Goal: Check status: Check status

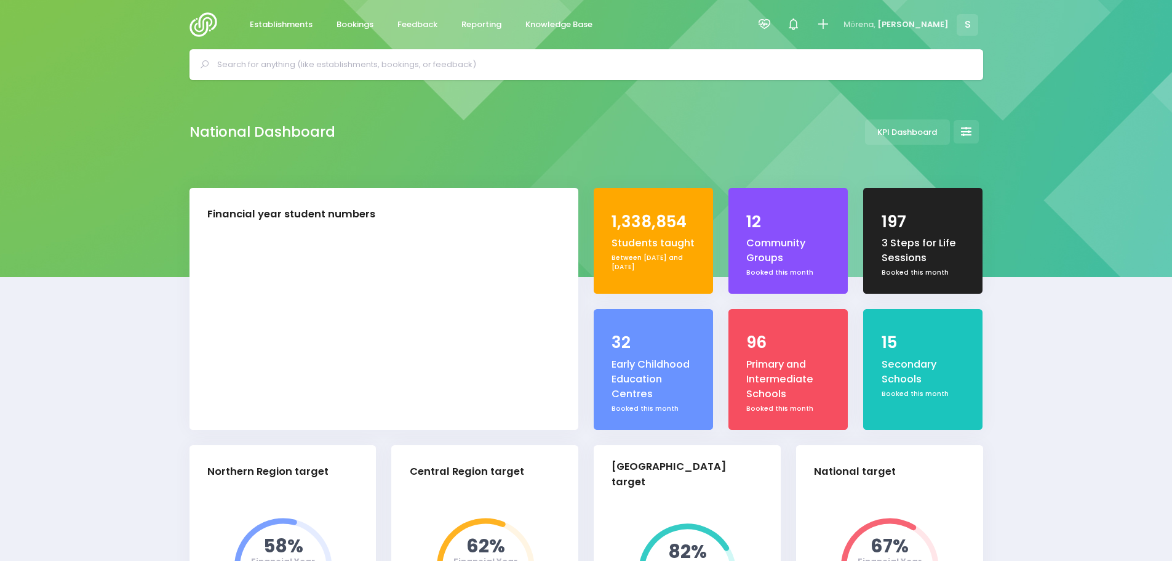
select select "5"
click at [415, 19] on span "Feedback" at bounding box center [418, 24] width 40 height 12
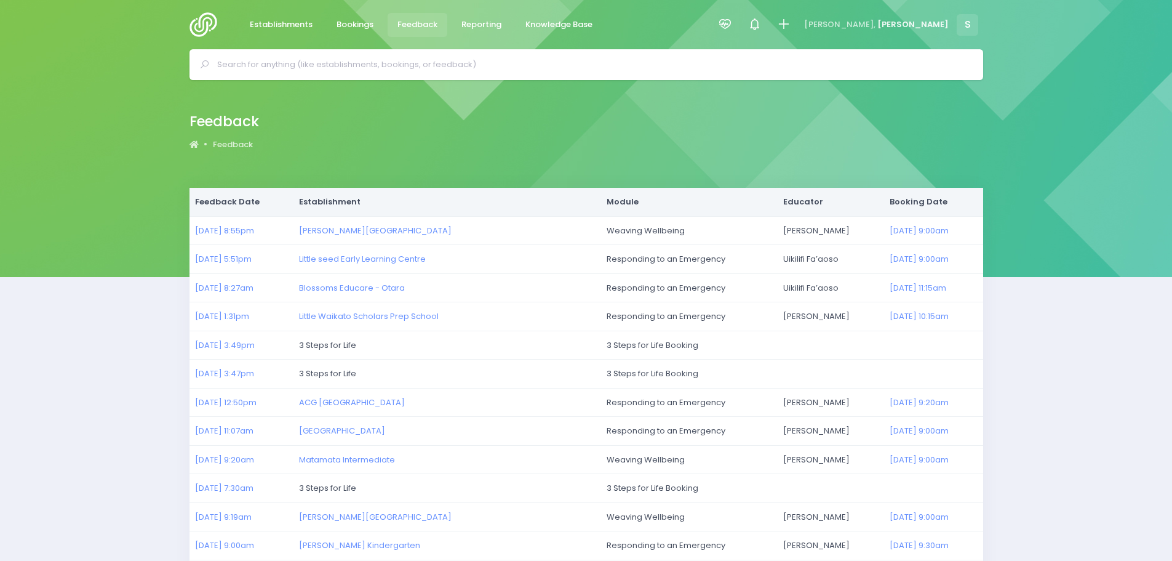
click at [206, 21] on img at bounding box center [207, 24] width 35 height 25
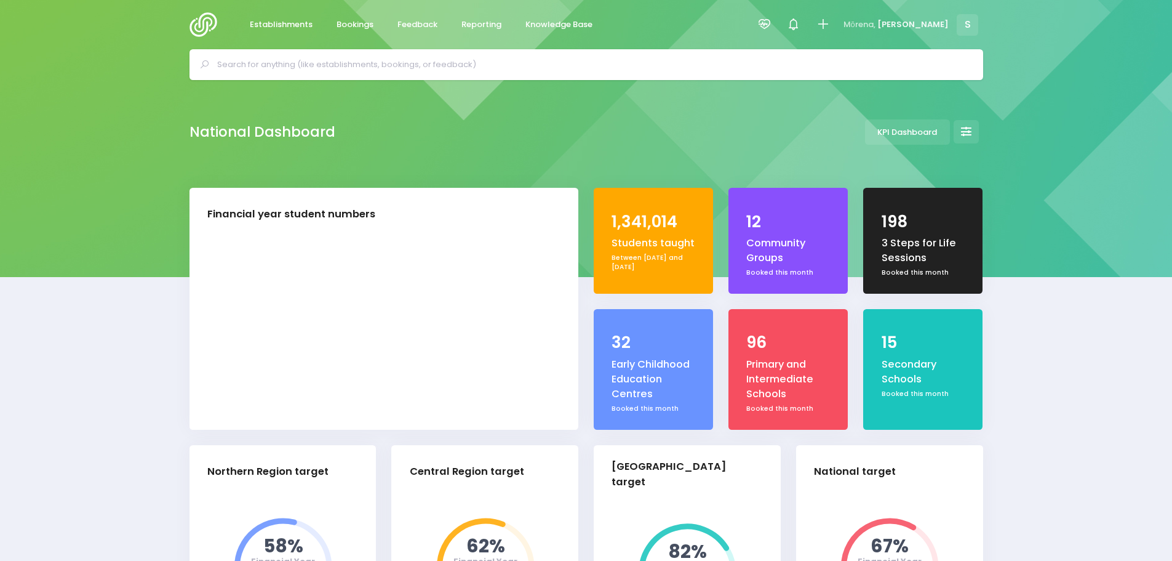
select select "5"
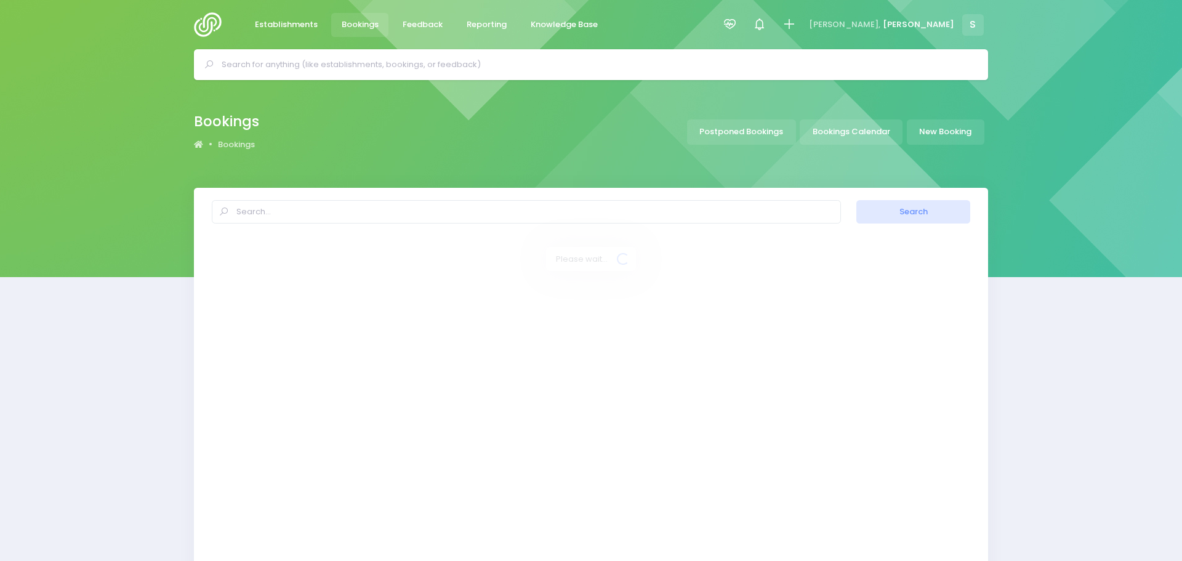
select select "20"
click at [860, 135] on link "Bookings Calendar" at bounding box center [851, 131] width 103 height 25
select select "20"
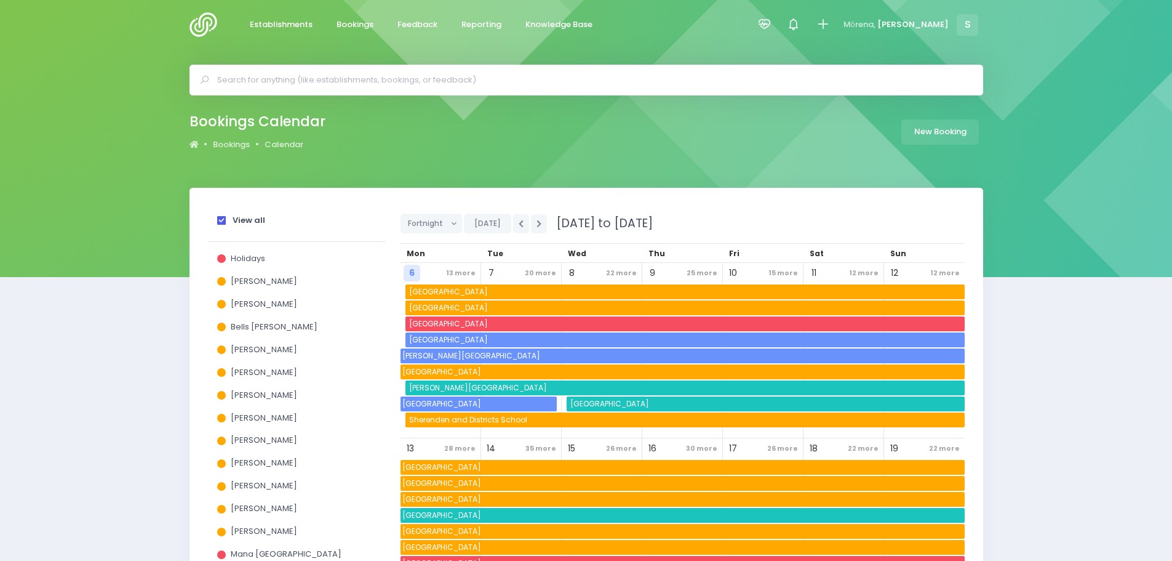
click at [222, 222] on span at bounding box center [221, 220] width 9 height 9
click at [0, 0] on input "View all" at bounding box center [0, 0] width 0 height 0
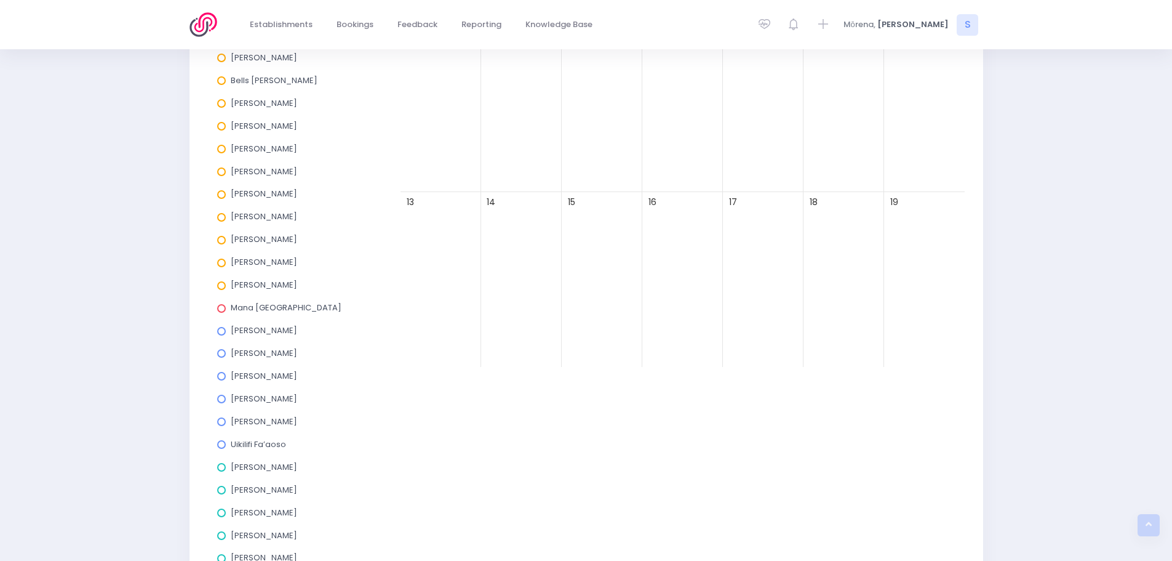
scroll to position [308, 0]
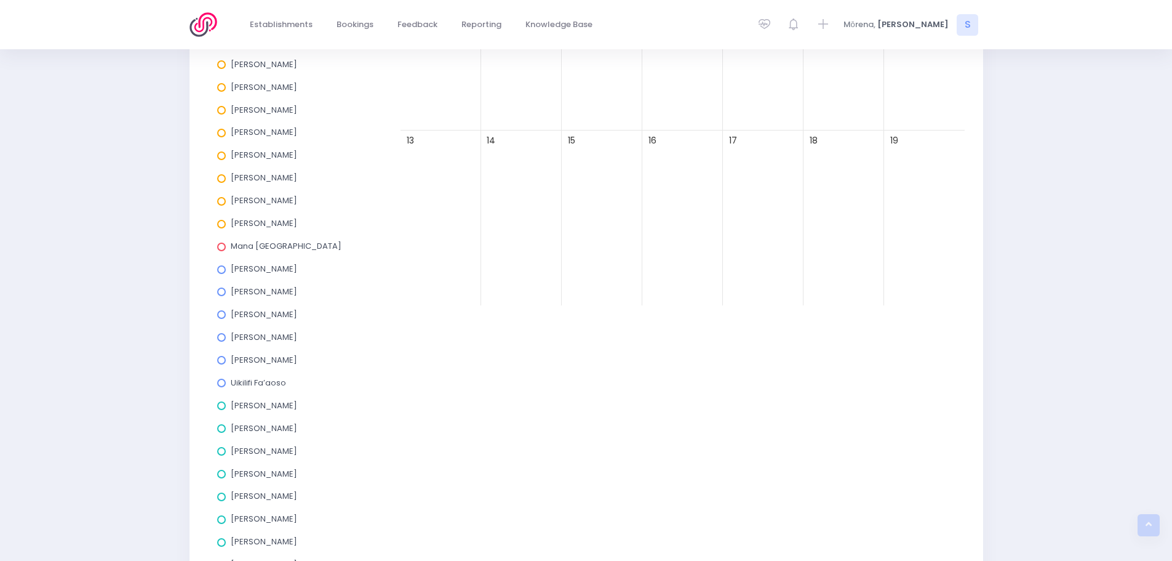
click at [223, 476] on span at bounding box center [221, 474] width 9 height 9
click at [0, 0] on input "[PERSON_NAME]" at bounding box center [0, 0] width 0 height 0
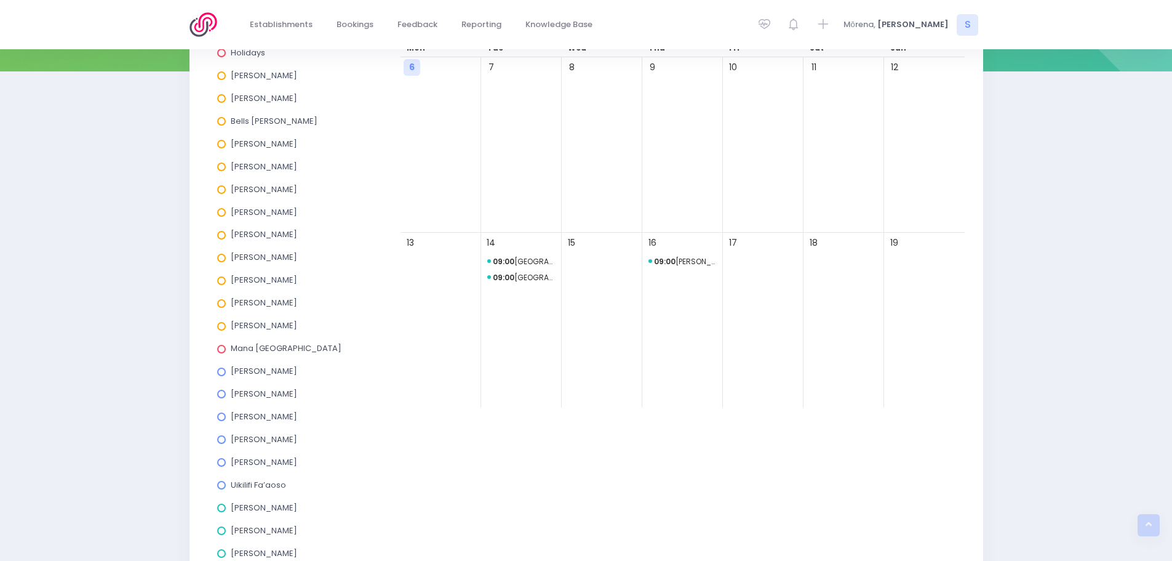
scroll to position [185, 0]
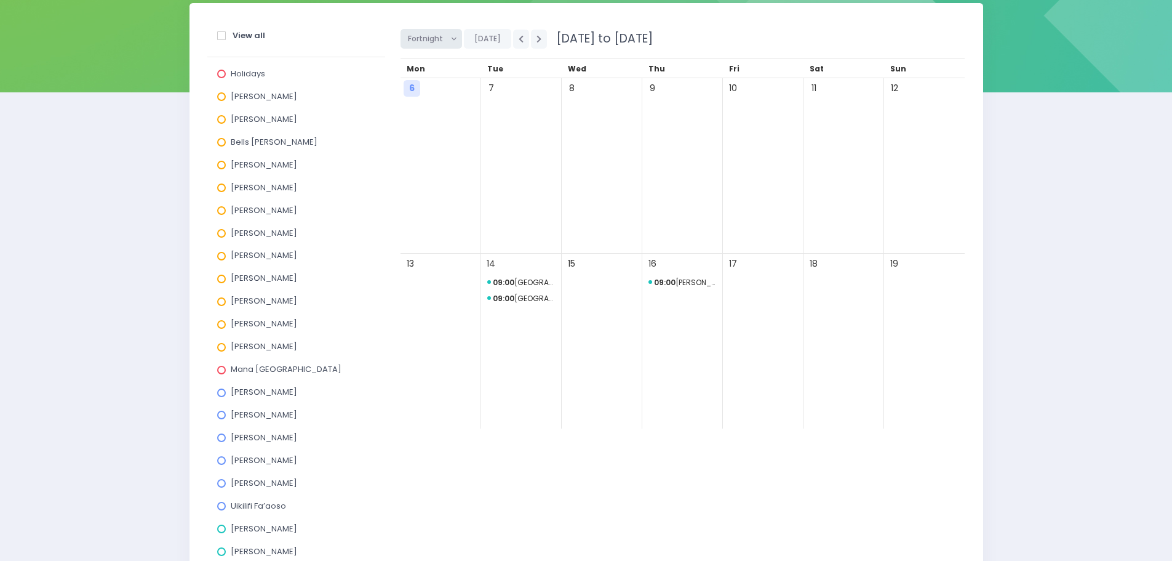
click at [450, 40] on button "Fortnight" at bounding box center [432, 39] width 62 height 20
click at [423, 133] on link "Month" at bounding box center [441, 132] width 80 height 23
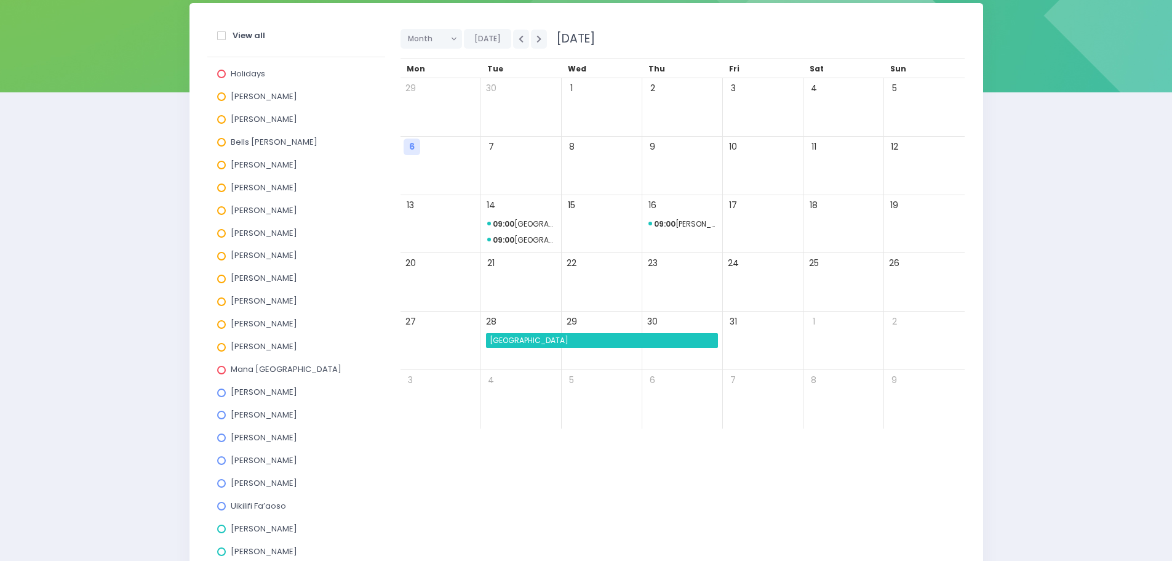
click at [513, 343] on span "[GEOGRAPHIC_DATA]" at bounding box center [603, 340] width 230 height 15
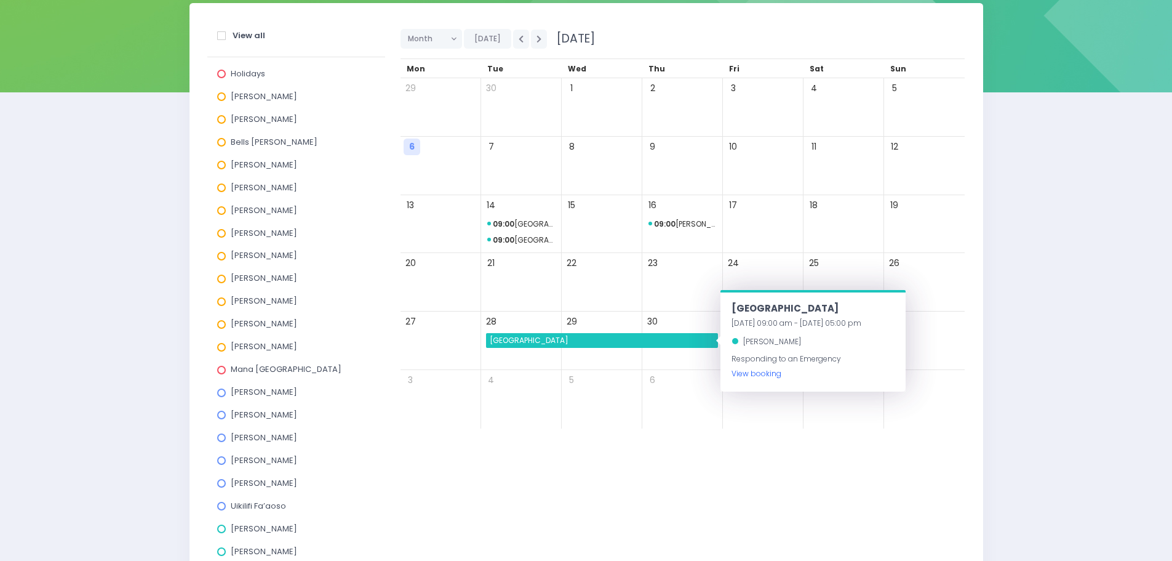
click at [748, 371] on link "View booking" at bounding box center [757, 373] width 50 height 10
click at [533, 42] on button "button" at bounding box center [539, 39] width 16 height 19
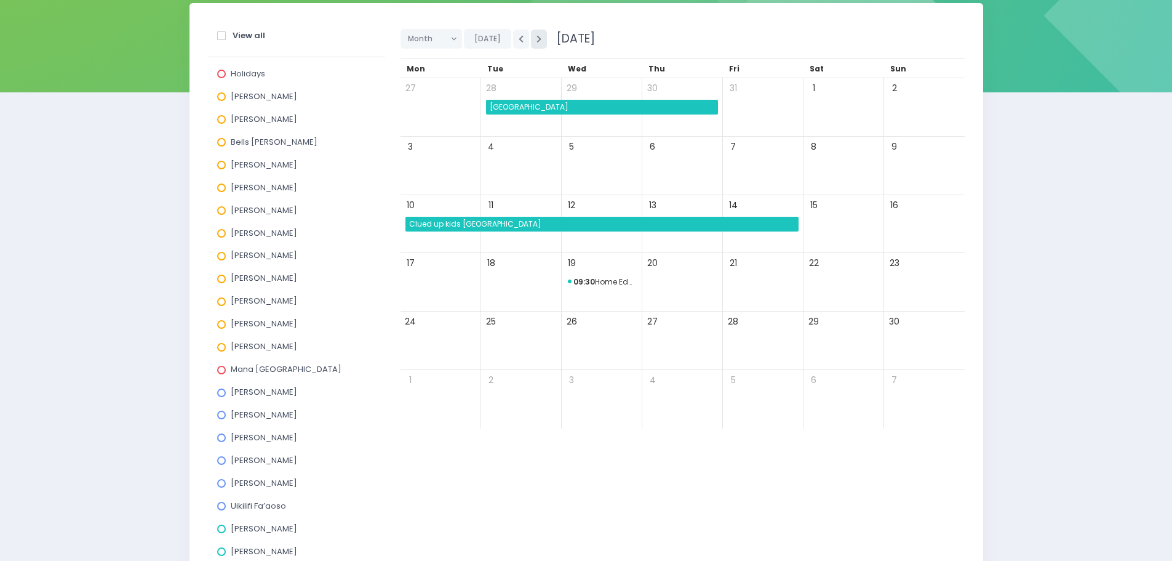
click at [533, 42] on button "button" at bounding box center [539, 39] width 16 height 19
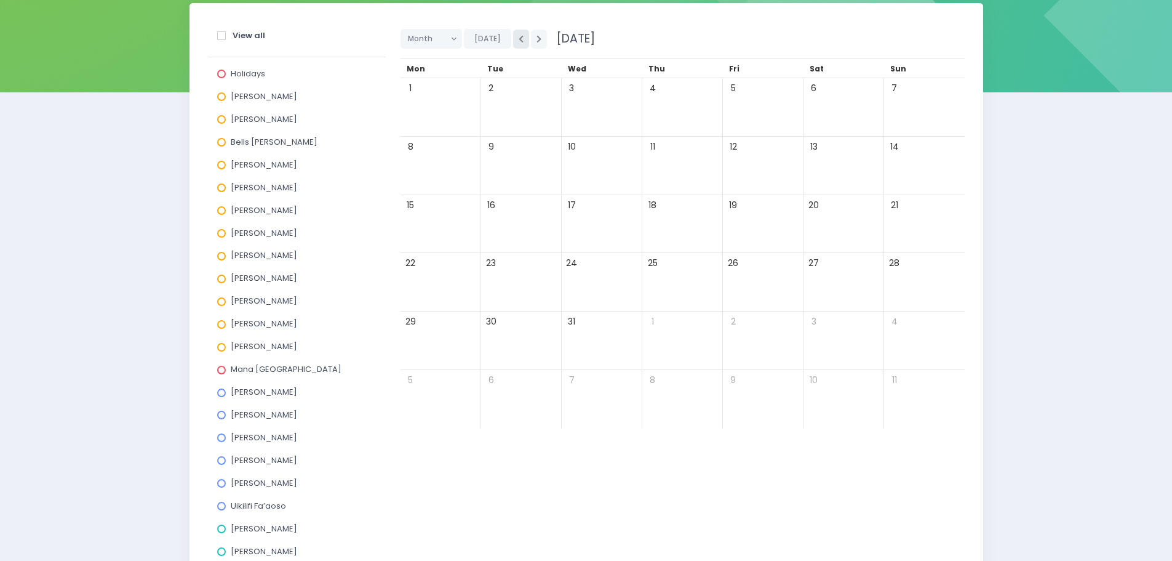
click at [521, 42] on icon "button" at bounding box center [521, 39] width 5 height 8
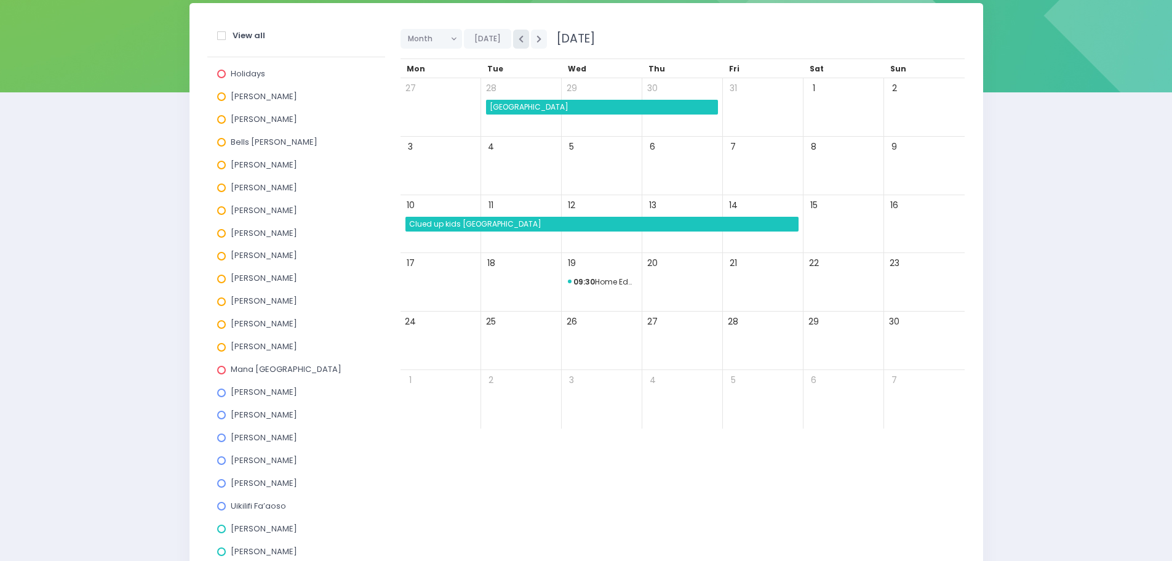
click at [521, 42] on icon "button" at bounding box center [521, 39] width 5 height 8
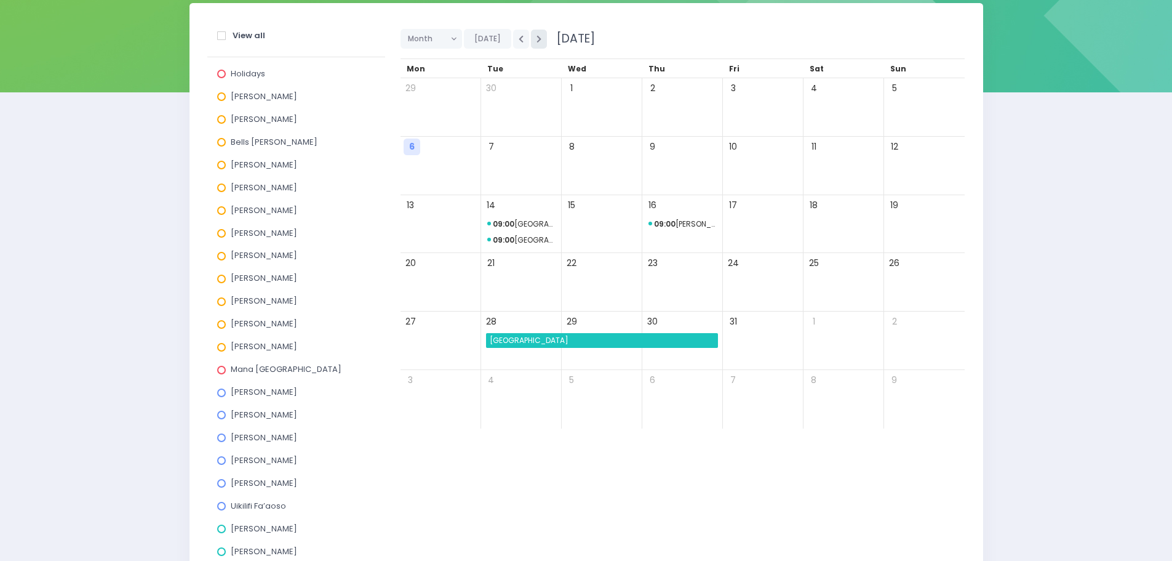
click at [539, 41] on icon "button" at bounding box center [539, 39] width 5 height 8
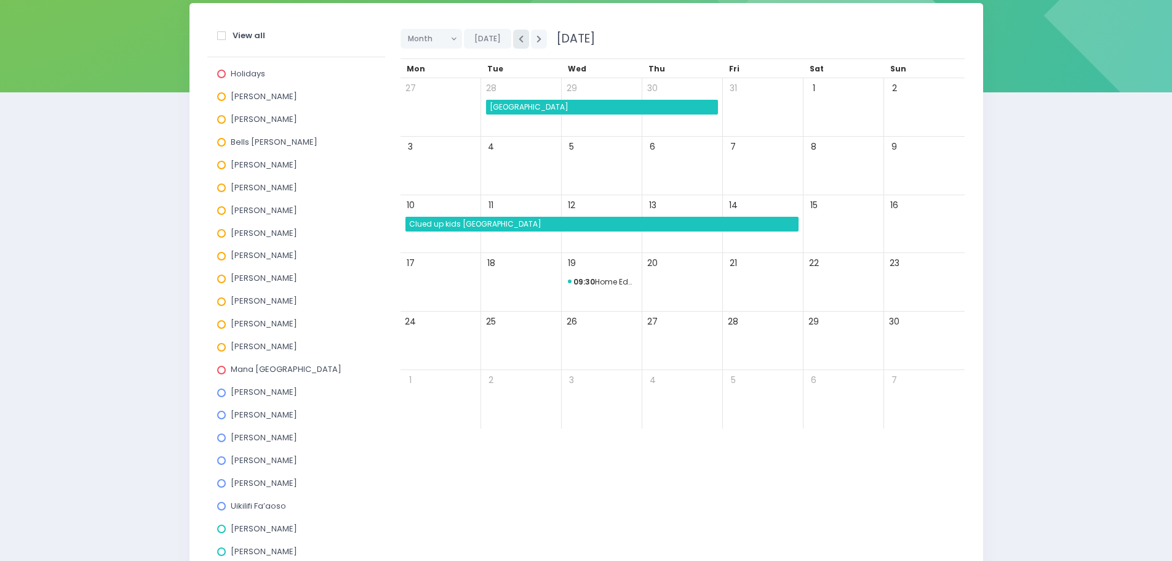
click at [513, 39] on button "button" at bounding box center [521, 39] width 16 height 19
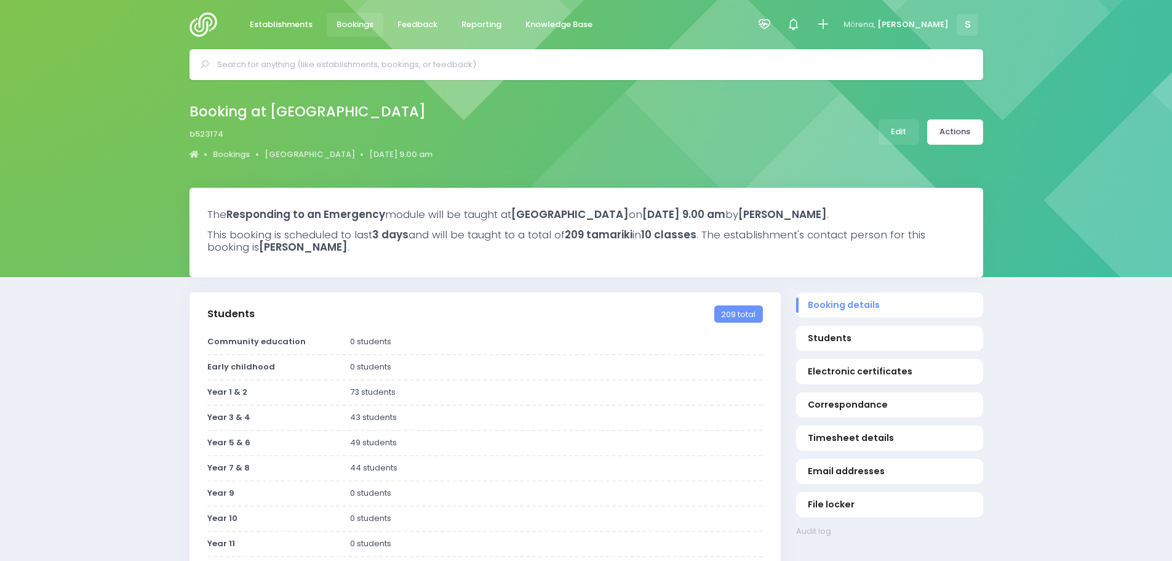
select select "5"
